Goal: Transaction & Acquisition: Book appointment/travel/reservation

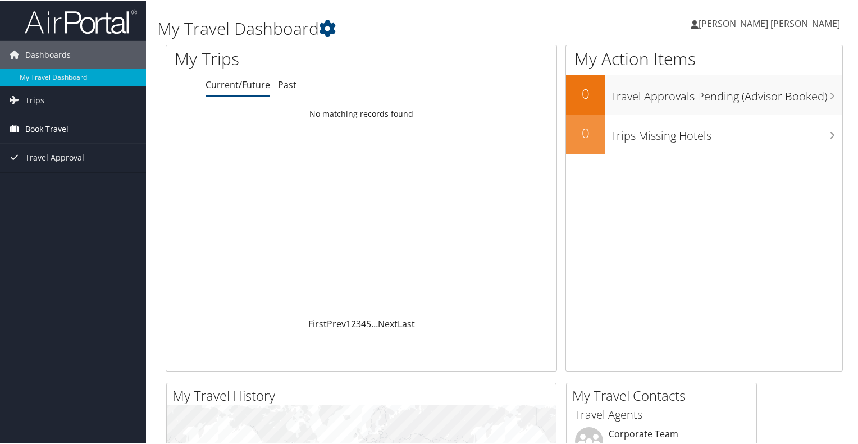
click at [52, 125] on span "Book Travel" at bounding box center [46, 128] width 43 height 28
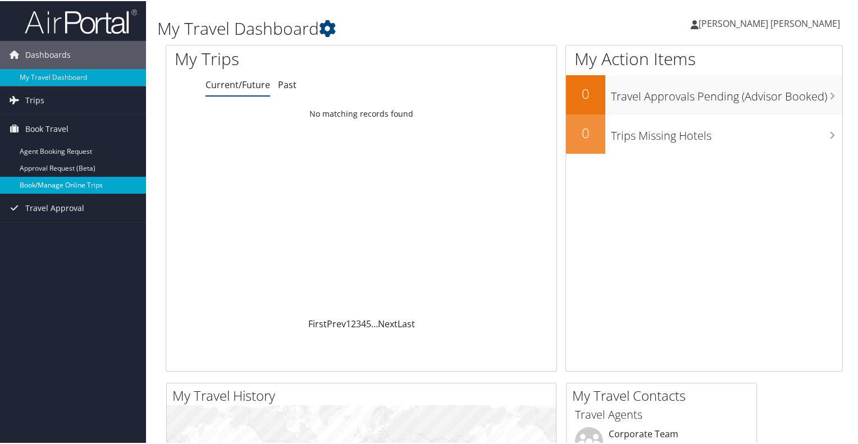
click at [53, 181] on link "Book/Manage Online Trips" at bounding box center [73, 184] width 146 height 17
